Goal: Information Seeking & Learning: Learn about a topic

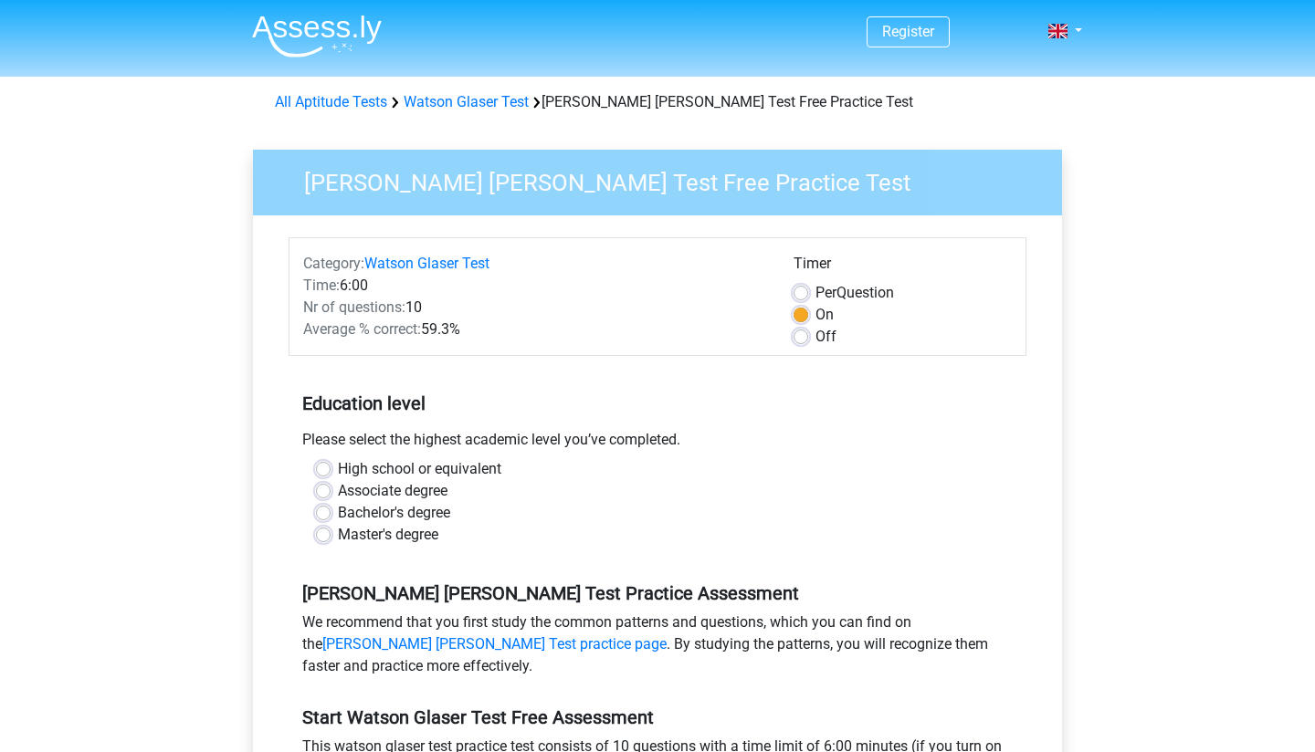
click at [338, 512] on label "Bachelor's degree" at bounding box center [394, 513] width 112 height 22
click at [322, 512] on input "Bachelor's degree" at bounding box center [323, 511] width 15 height 18
radio input "true"
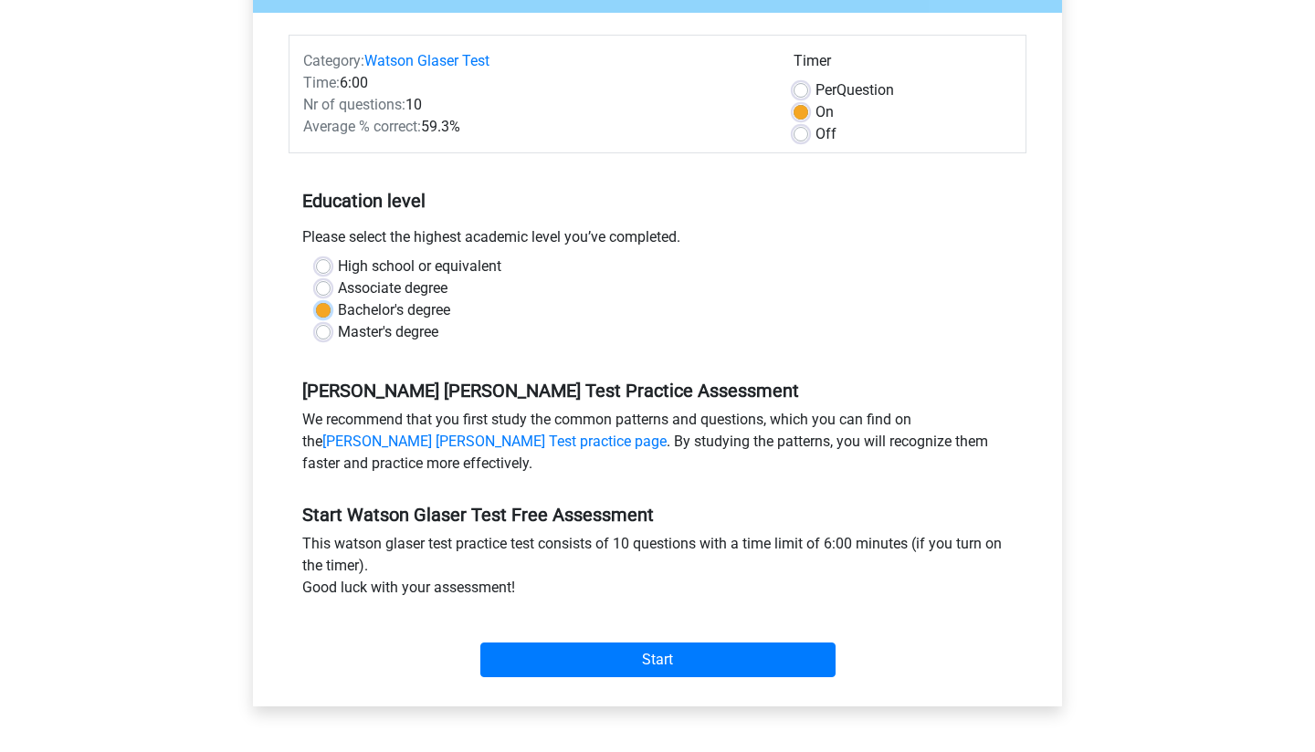
scroll to position [206, 0]
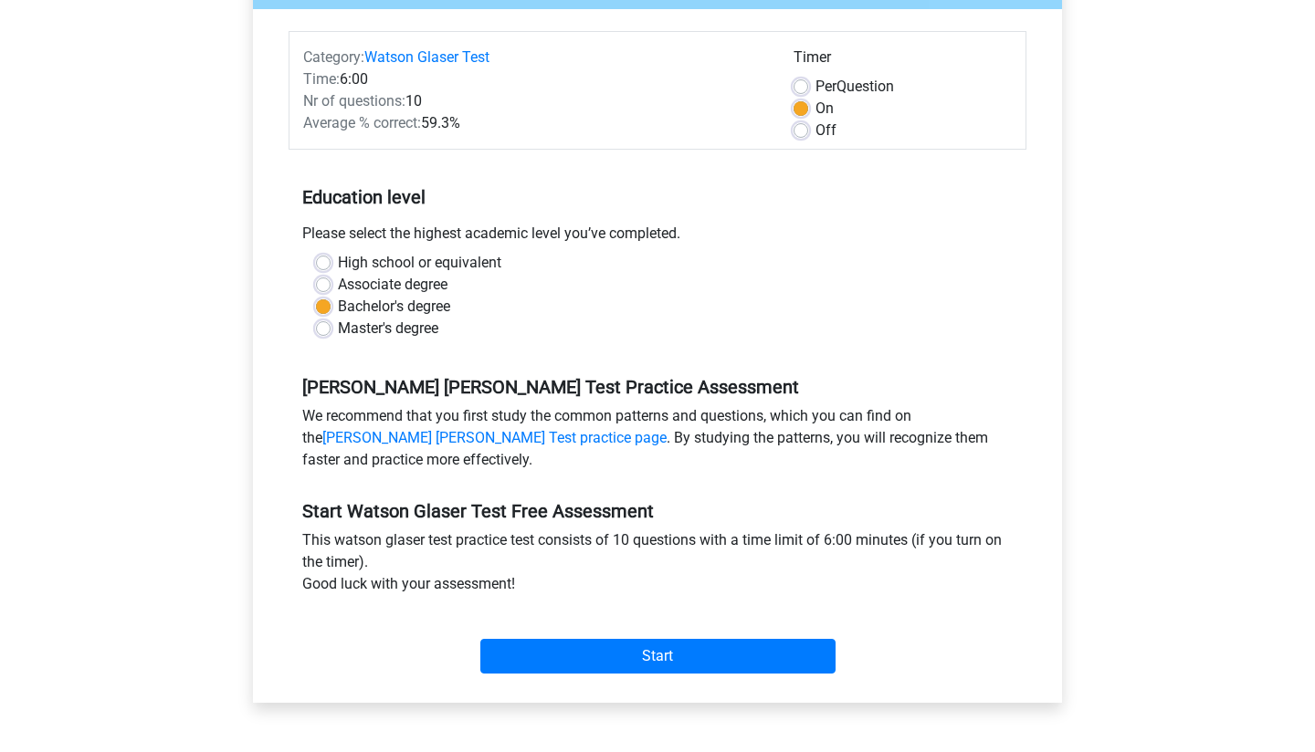
click at [815, 131] on label "Off" at bounding box center [825, 131] width 21 height 22
click at [802, 131] on input "Off" at bounding box center [800, 129] width 15 height 18
radio input "true"
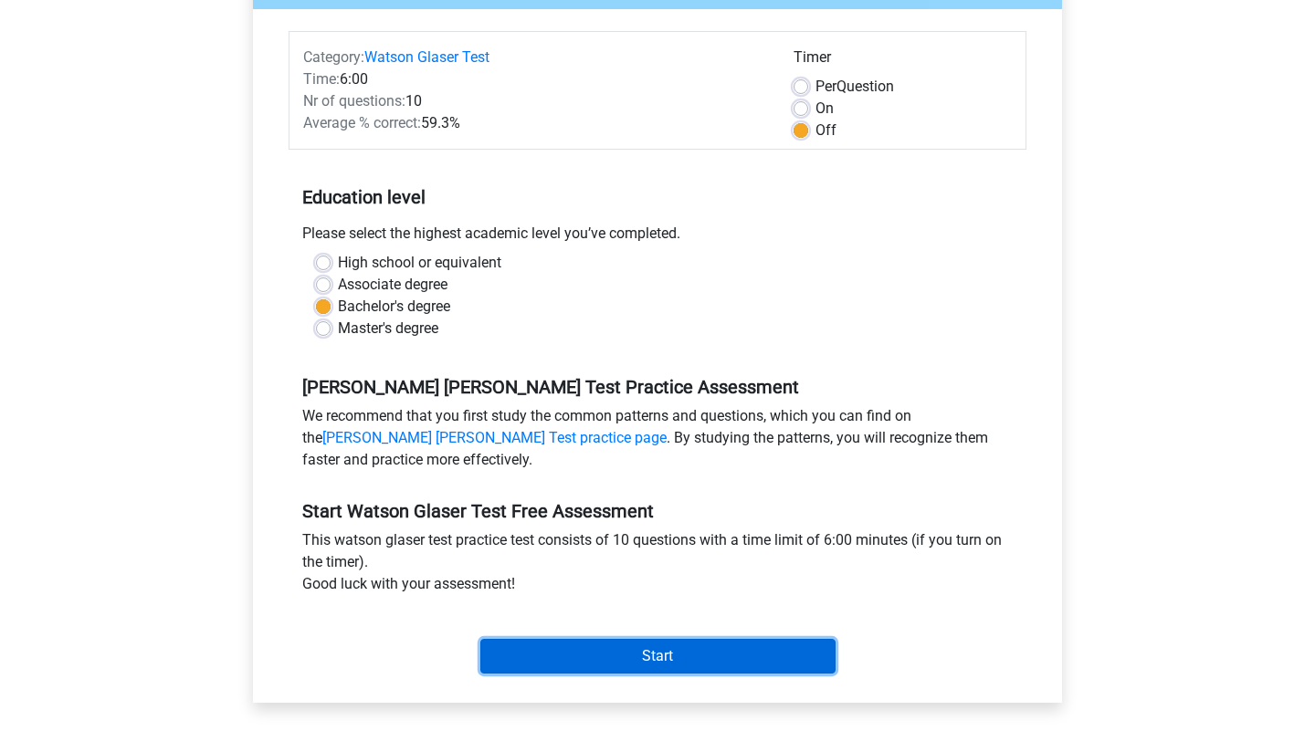
click at [649, 645] on input "Start" at bounding box center [657, 656] width 355 height 35
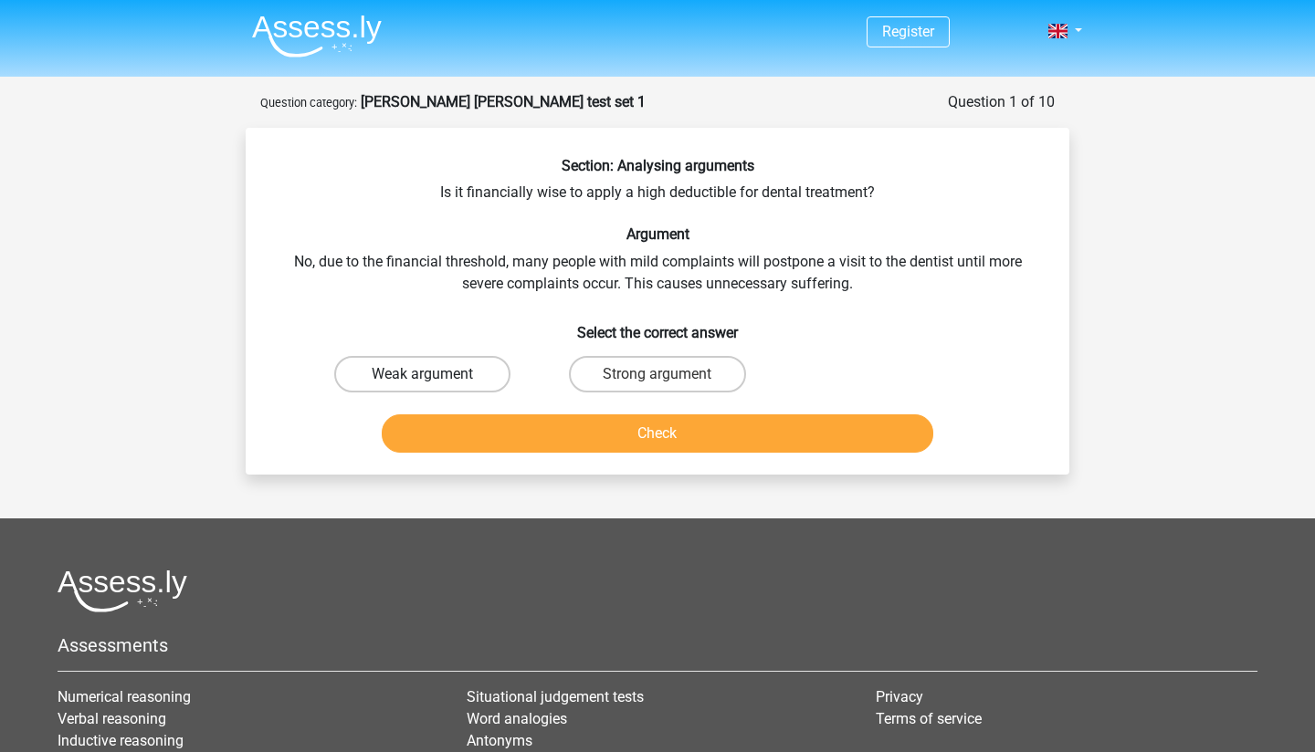
click at [384, 367] on label "Weak argument" at bounding box center [422, 374] width 176 height 37
click at [423, 374] on input "Weak argument" at bounding box center [429, 380] width 12 height 12
radio input "true"
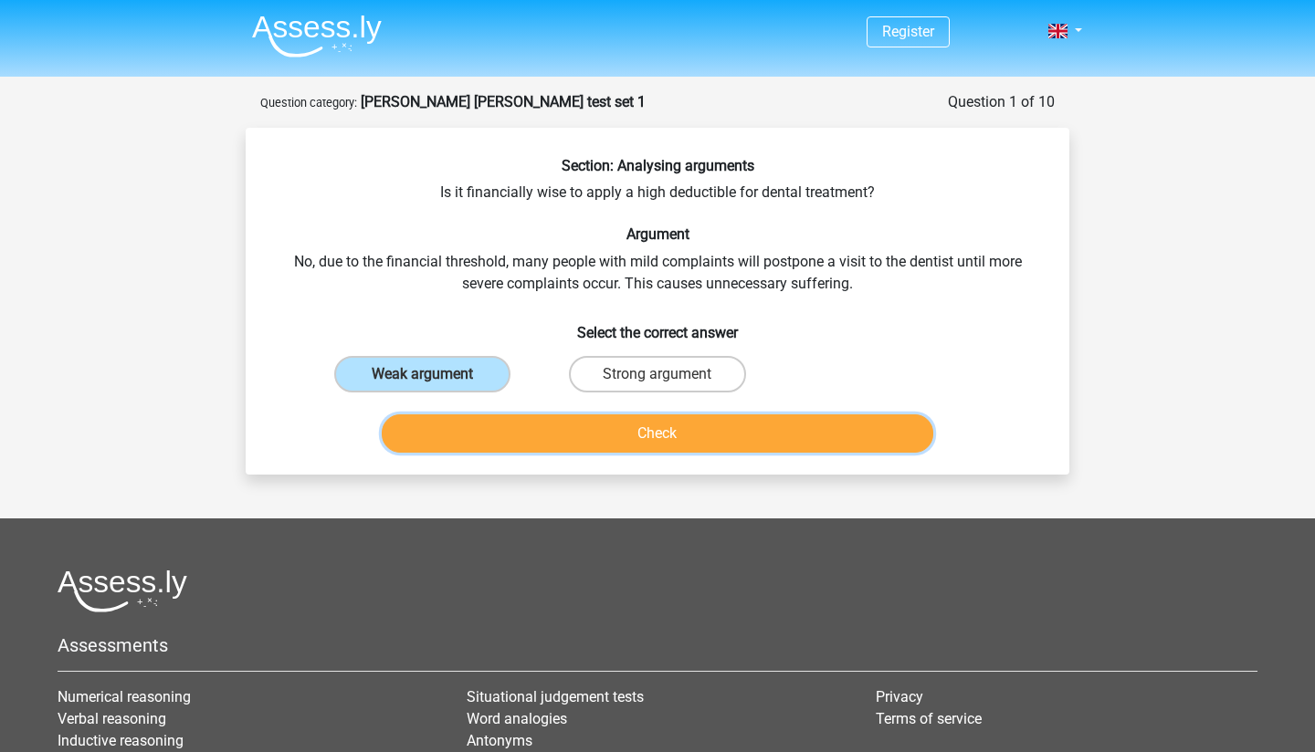
click at [661, 434] on button "Check" at bounding box center [658, 433] width 552 height 38
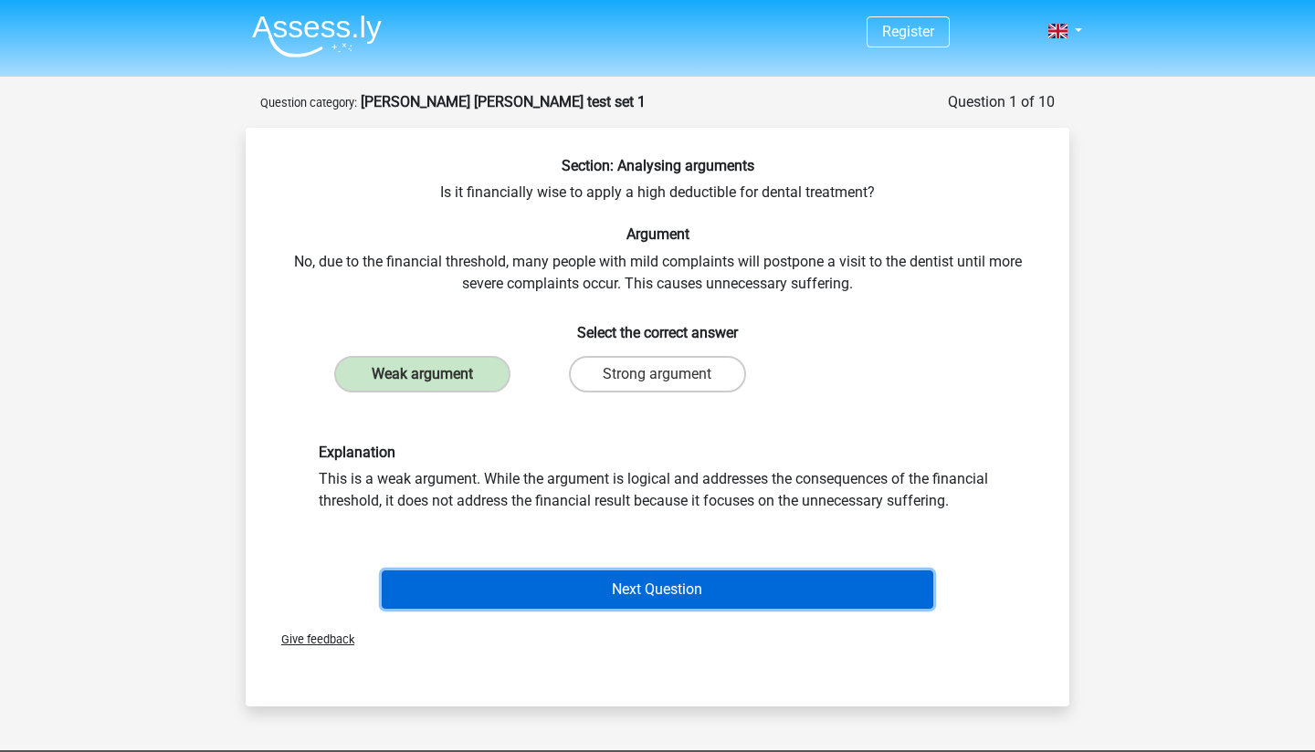
click at [621, 591] on button "Next Question" at bounding box center [658, 590] width 552 height 38
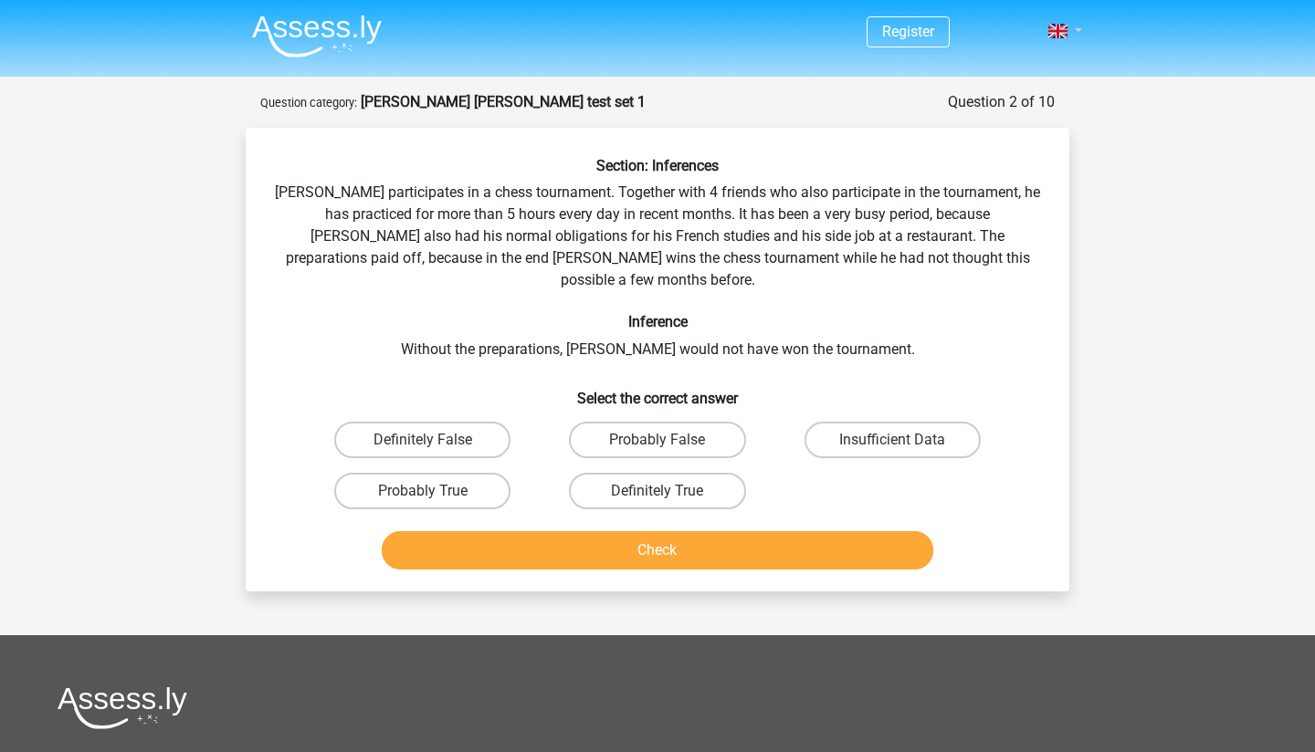
click at [1074, 28] on link at bounding box center [1059, 31] width 37 height 22
click at [1158, 161] on div "Register Nederlands English" at bounding box center [657, 558] width 1315 height 1117
click at [672, 473] on label "Definitely True" at bounding box center [657, 491] width 176 height 37
click at [669, 491] on input "Definitely True" at bounding box center [663, 497] width 12 height 12
radio input "true"
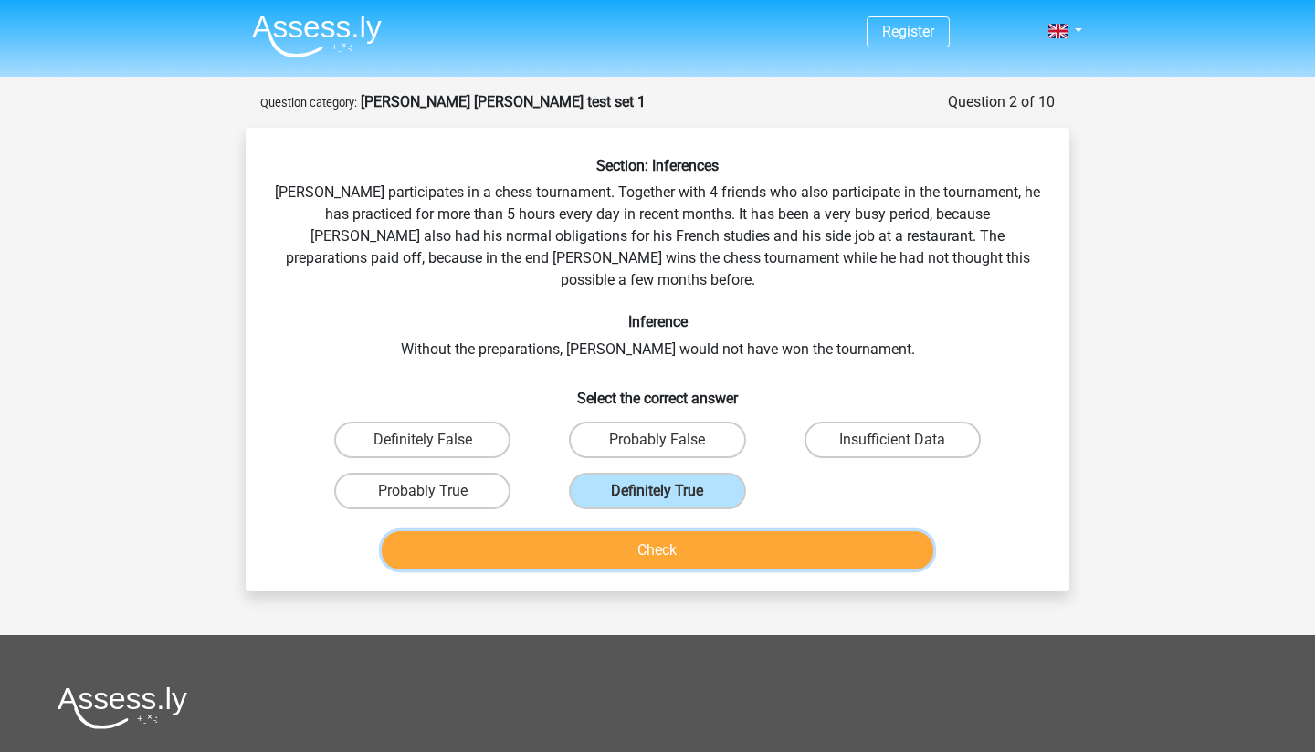
click at [647, 531] on button "Check" at bounding box center [658, 550] width 552 height 38
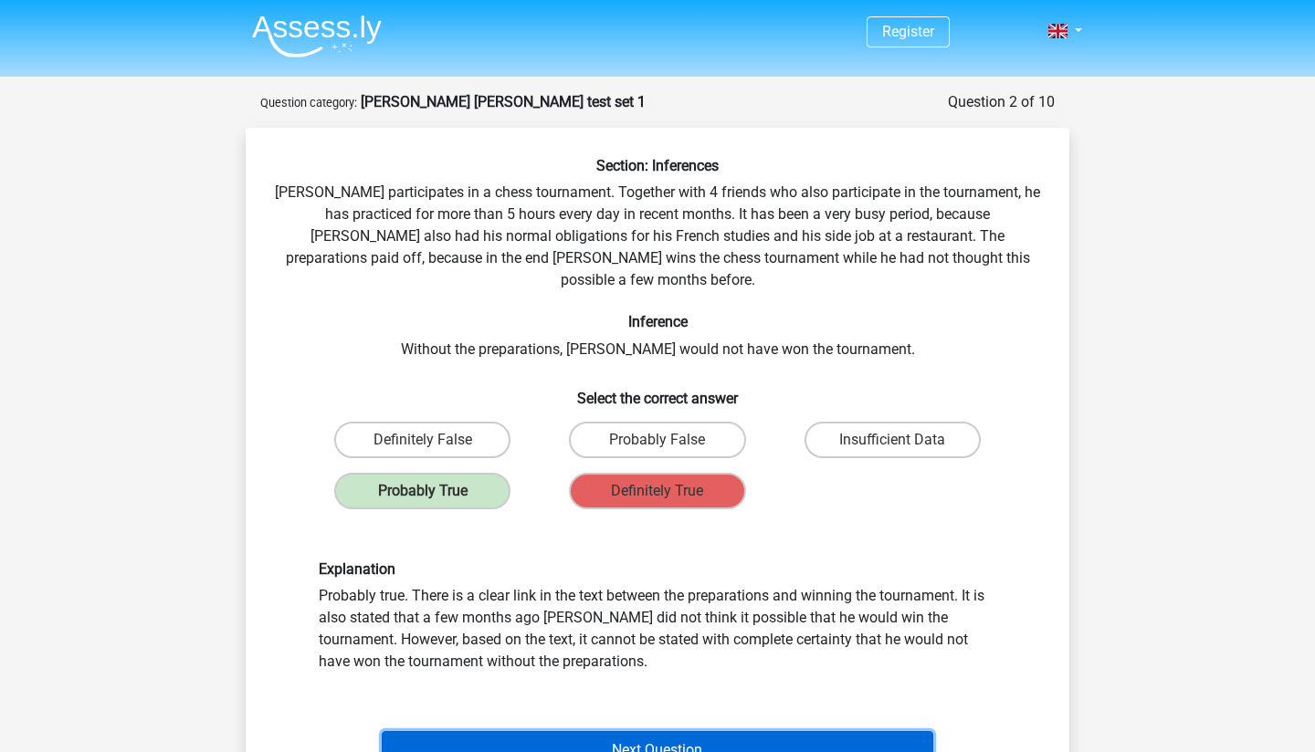
click at [691, 731] on button "Next Question" at bounding box center [658, 750] width 552 height 38
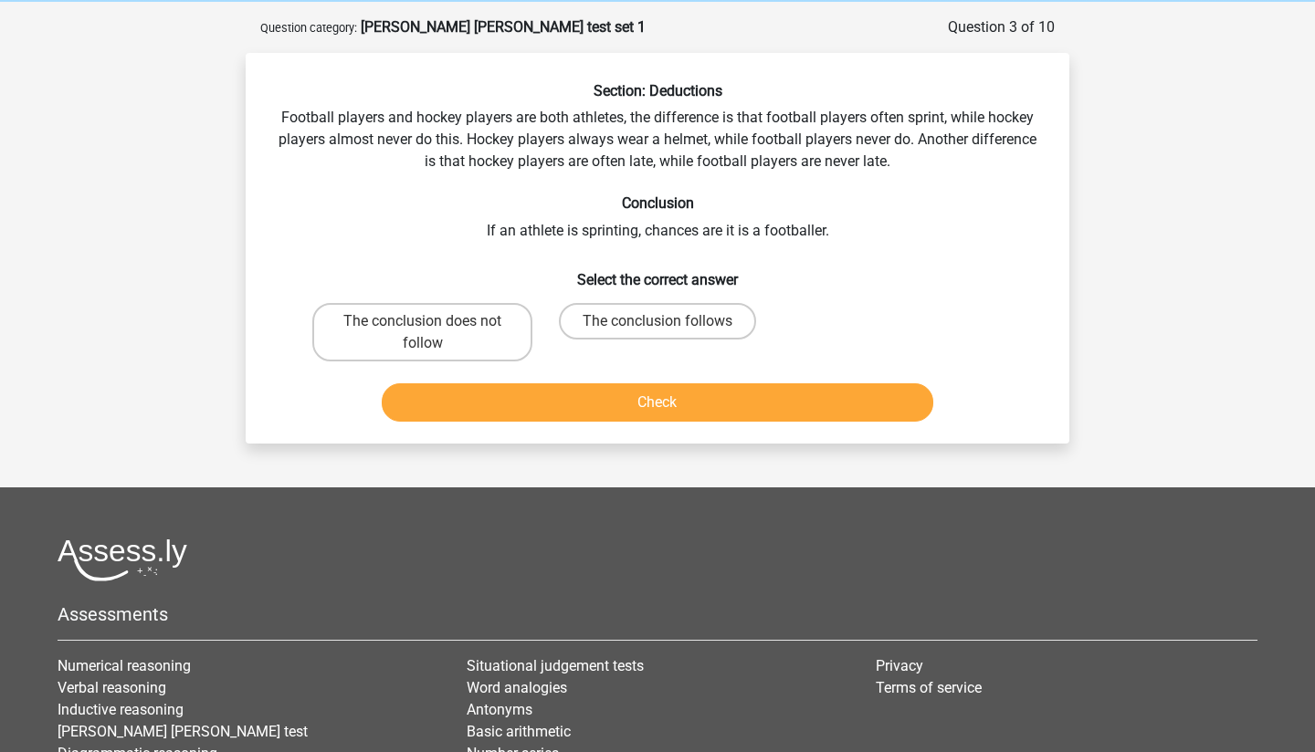
scroll to position [91, 0]
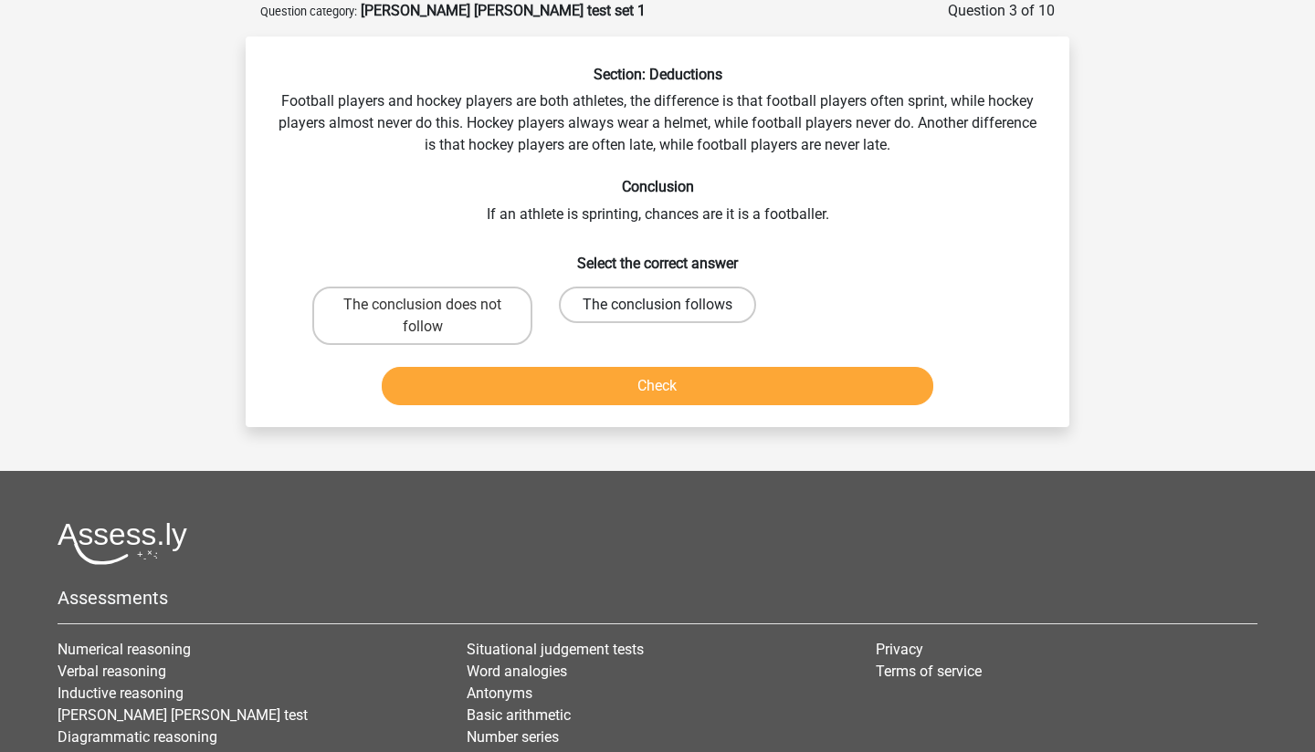
click at [639, 293] on label "The conclusion follows" at bounding box center [657, 305] width 197 height 37
click at [657, 305] on input "The conclusion follows" at bounding box center [663, 311] width 12 height 12
radio input "true"
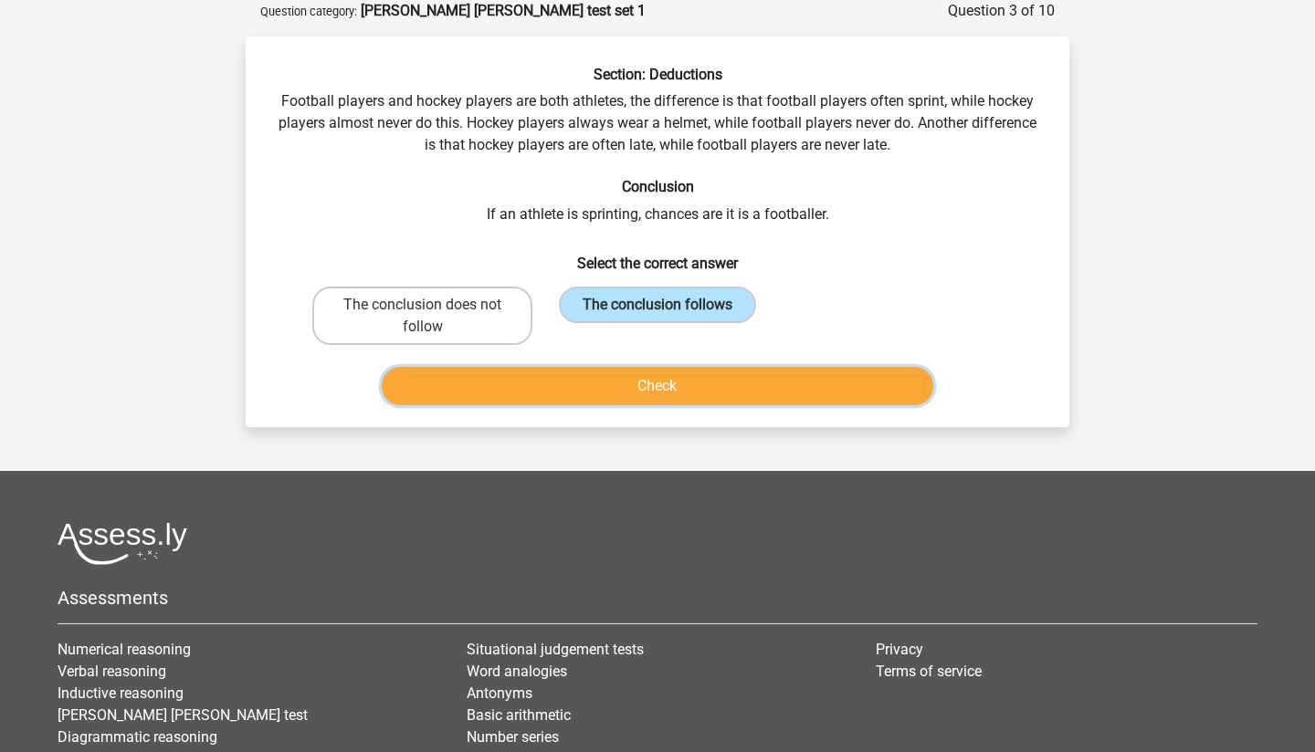
click at [631, 381] on button "Check" at bounding box center [658, 386] width 552 height 38
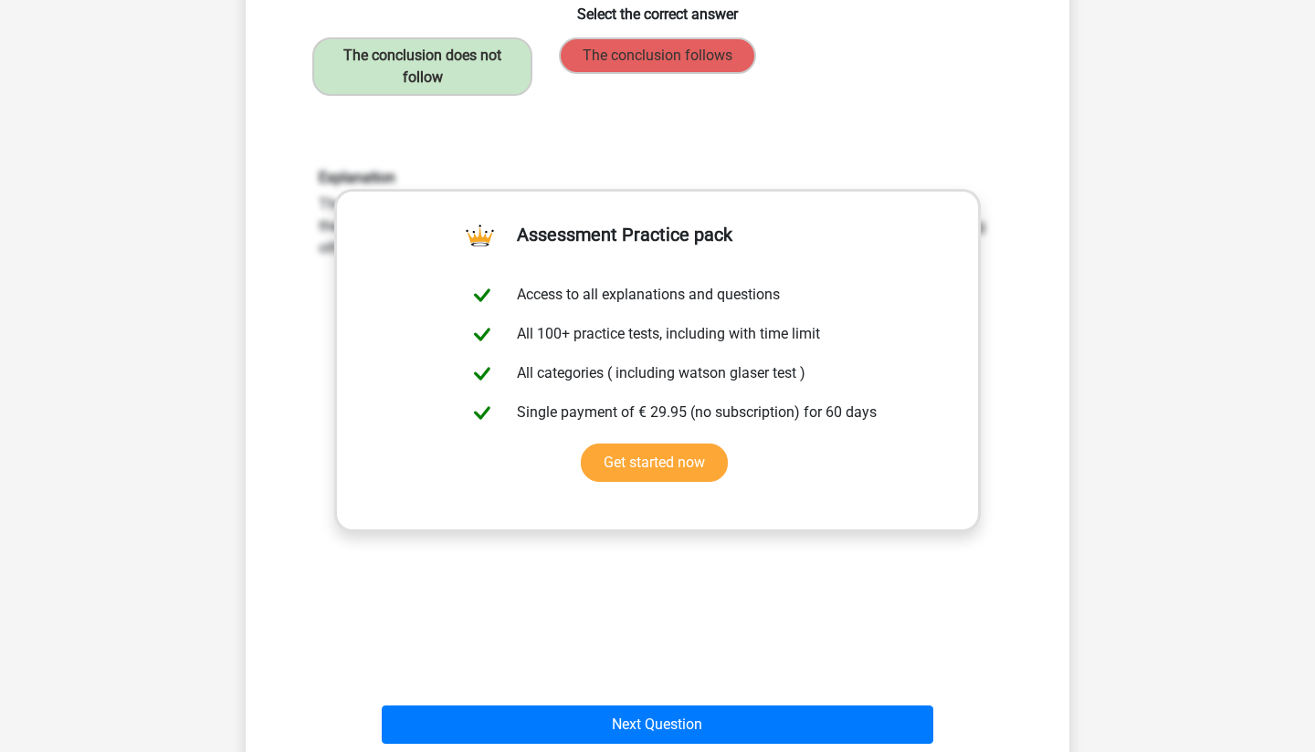
scroll to position [360, 0]
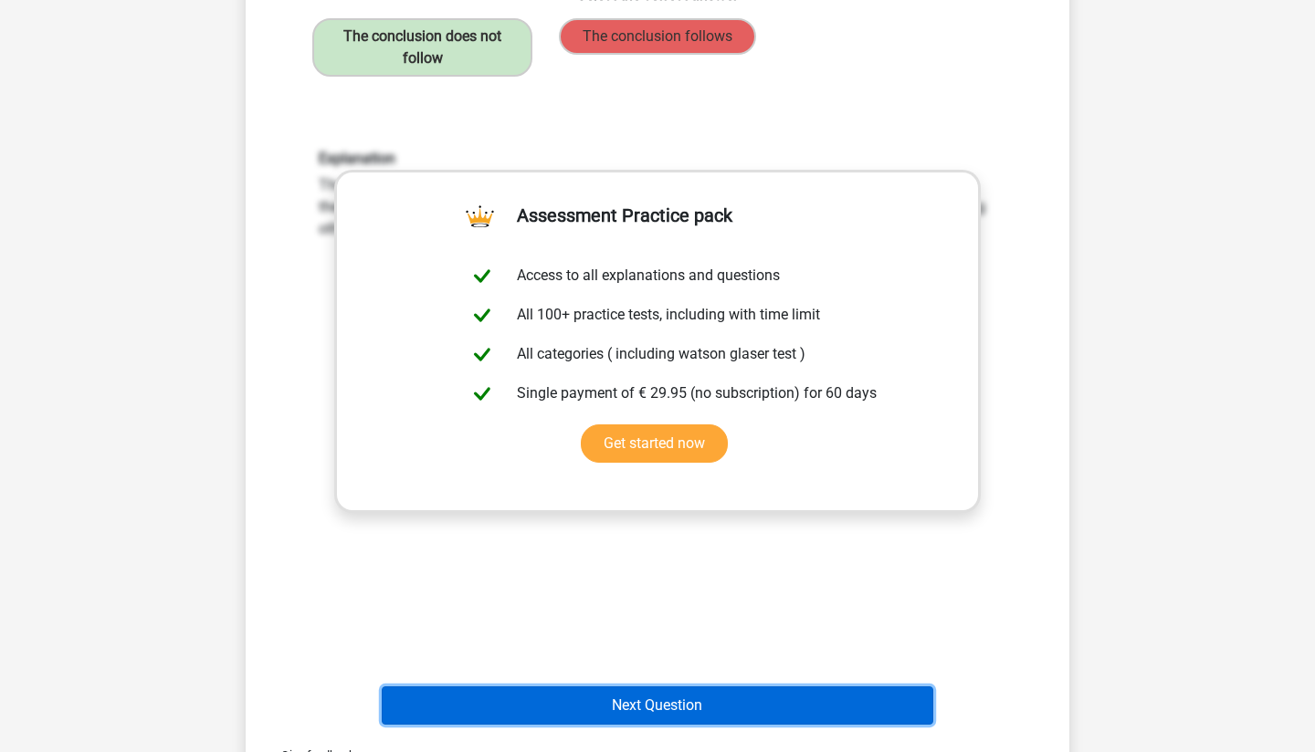
click at [665, 708] on button "Next Question" at bounding box center [658, 705] width 552 height 38
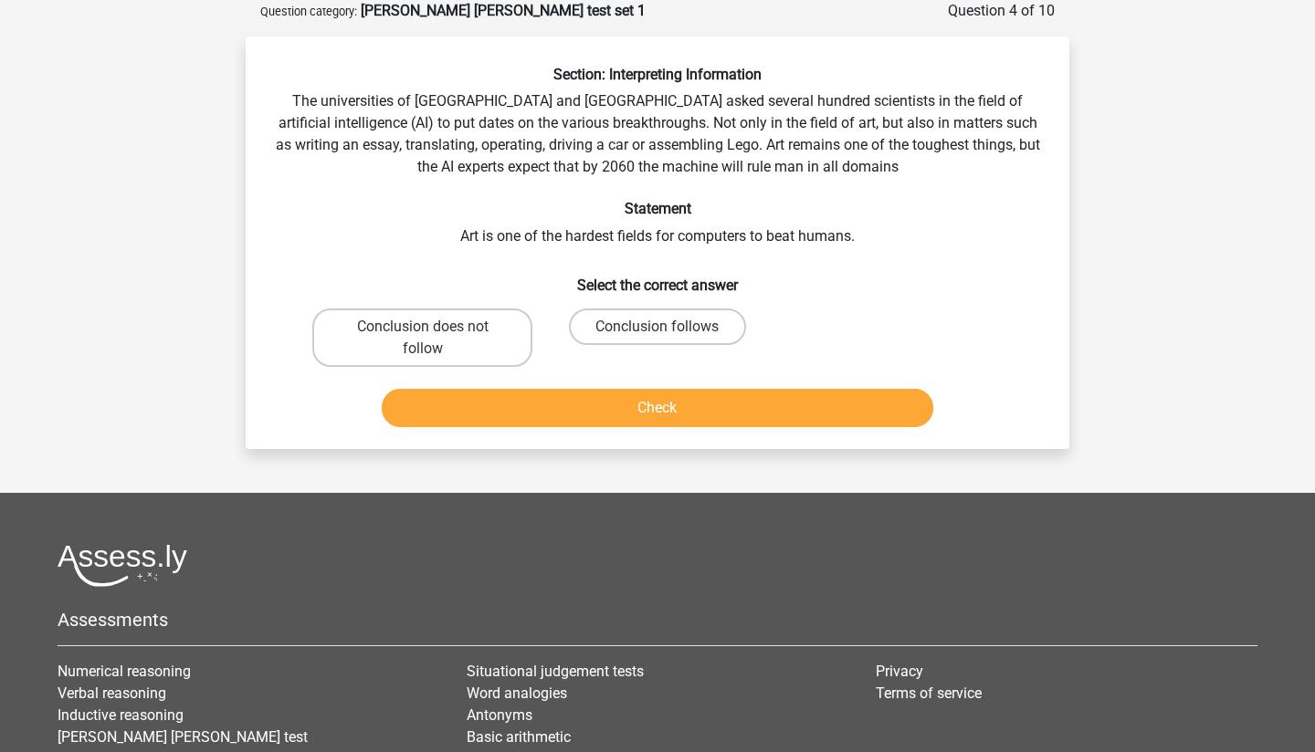
scroll to position [0, 0]
